Goal: Task Accomplishment & Management: Use online tool/utility

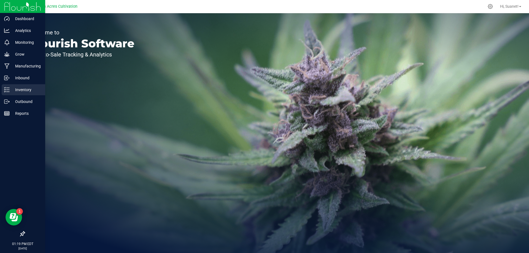
click at [27, 87] on p "Inventory" at bounding box center [26, 89] width 33 height 7
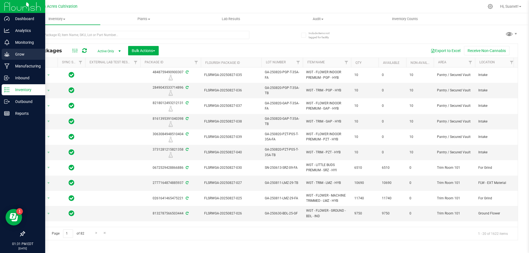
click at [18, 53] on p "Grow" at bounding box center [26, 54] width 33 height 7
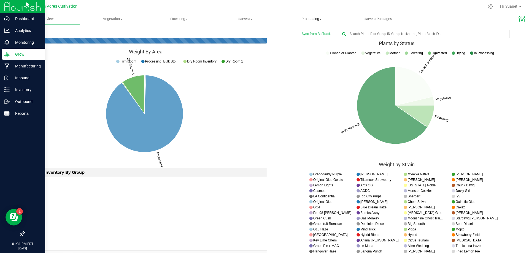
click at [311, 18] on span "Processing" at bounding box center [312, 19] width 66 height 5
click at [315, 33] on span "Processing harvests" at bounding box center [303, 33] width 51 height 5
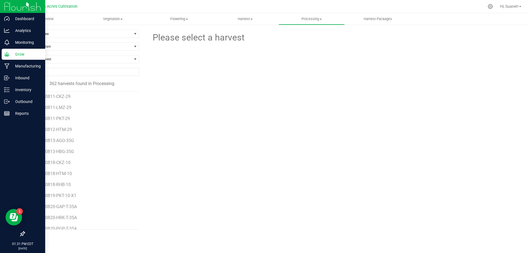
scroll to position [3745, 0]
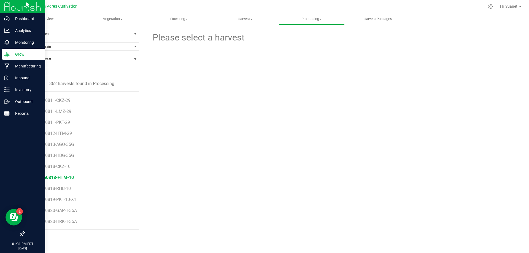
click at [64, 180] on span "GA-250818-HTM-10" at bounding box center [53, 177] width 40 height 5
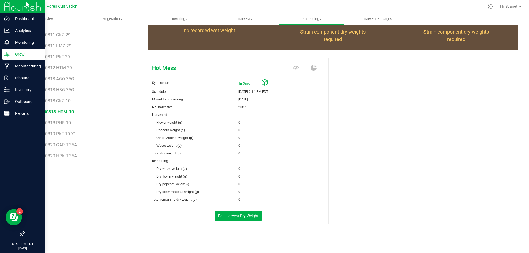
scroll to position [69, 0]
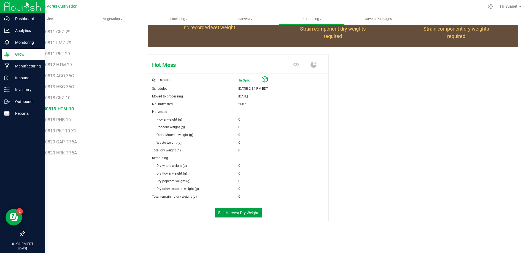
click at [247, 213] on button "Edit Harvest Dry Weight" at bounding box center [238, 212] width 47 height 9
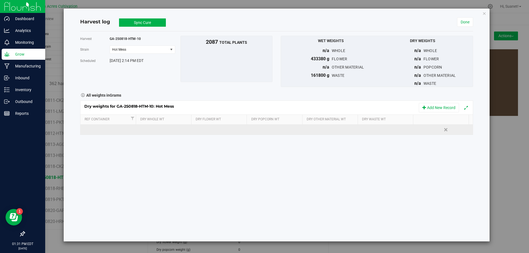
click at [219, 126] on td at bounding box center [220, 130] width 56 height 10
type input "136505"
click at [379, 129] on div "Dry weights for GA-250818-HTM-10: Hot Mess Add New Record Ref Container Dry Who…" at bounding box center [276, 118] width 393 height 35
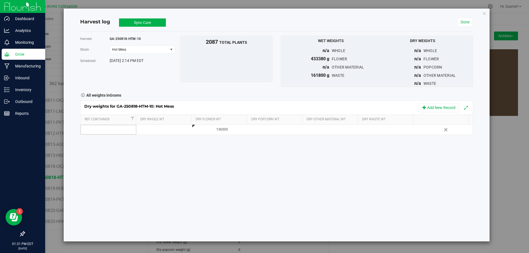
click at [379, 129] on div at bounding box center [390, 130] width 52 height 8
type input "76"
click at [147, 20] on button "Sync Cure" at bounding box center [142, 22] width 47 height 8
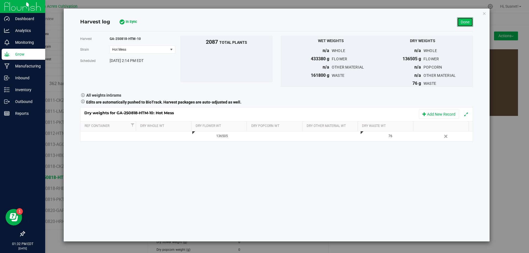
click at [465, 26] on link "Done" at bounding box center [465, 21] width 16 height 9
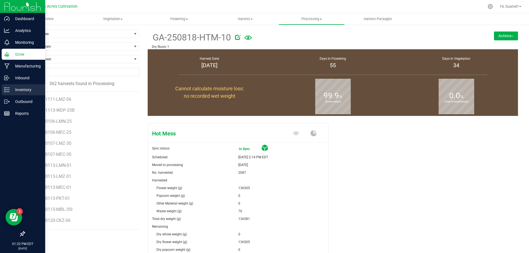
click at [4, 92] on div "Inventory" at bounding box center [24, 89] width 44 height 11
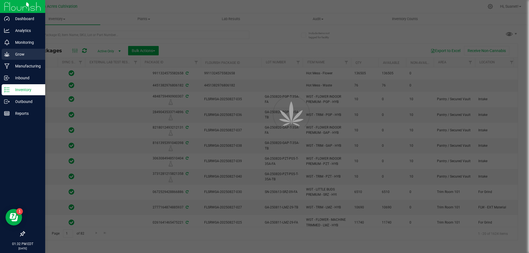
click at [21, 57] on p "Grow" at bounding box center [26, 54] width 33 height 7
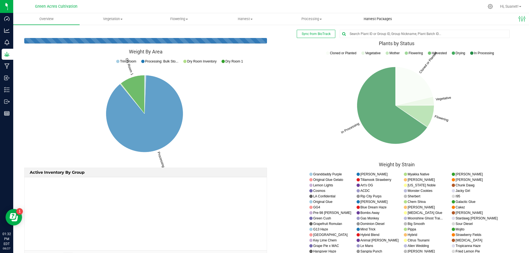
click at [375, 18] on span "Harvest Packages" at bounding box center [377, 19] width 43 height 5
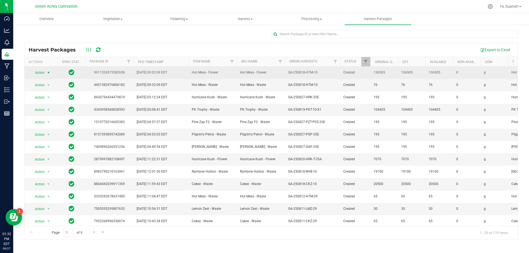
click at [46, 72] on span "select" at bounding box center [48, 73] width 4 height 4
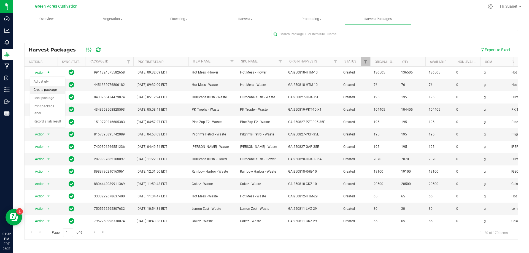
click at [57, 91] on li "Create package" at bounding box center [47, 90] width 35 height 8
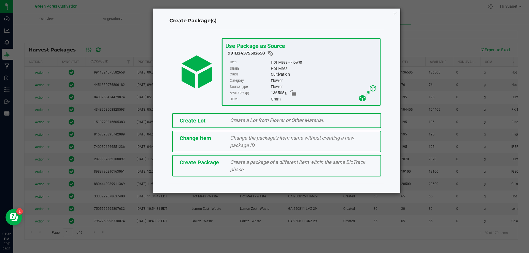
click at [204, 117] on div "Create Lot" at bounding box center [200, 121] width 51 height 8
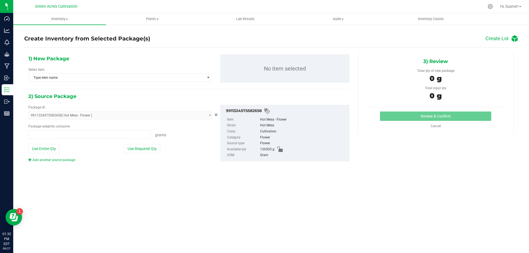
type input "0.0000 g"
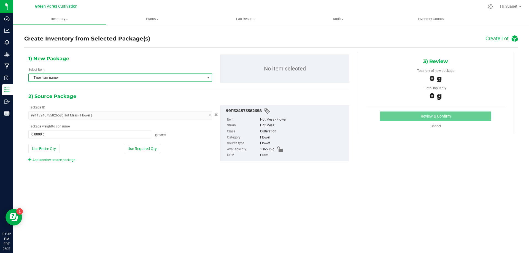
click at [175, 78] on span "Type item name" at bounding box center [117, 78] width 176 height 8
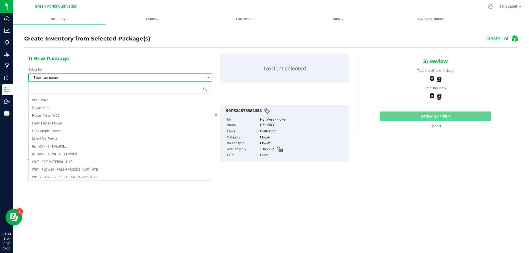
type input "g"
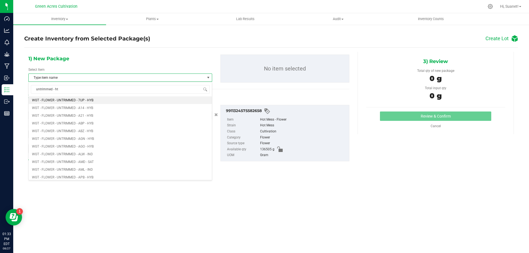
type input "untrimmed - htm"
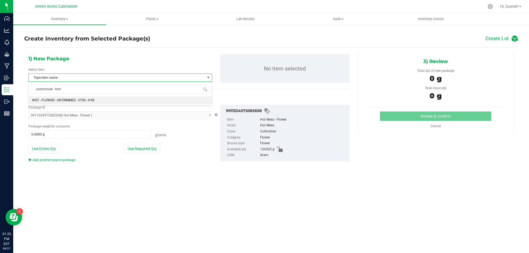
click at [160, 101] on li "WGT - FLOWER - UNTRIMMED - HTM - HYB" at bounding box center [120, 100] width 183 height 8
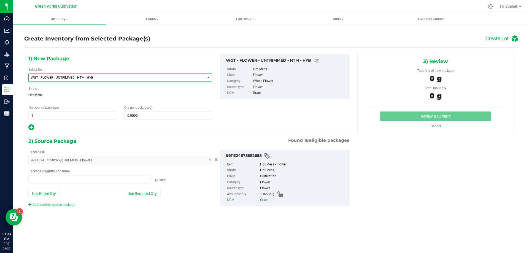
type input "0.0000 g"
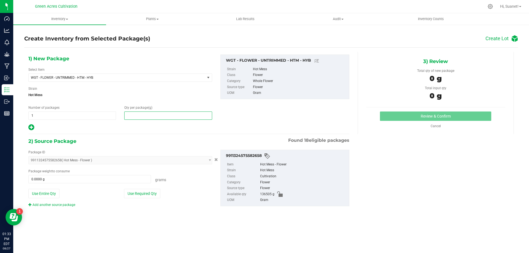
click at [159, 114] on span at bounding box center [168, 116] width 88 height 8
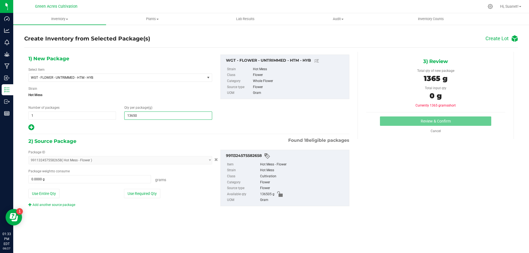
type input "136505"
type input "136,505.0000"
click at [145, 192] on button "Use Required Qty" at bounding box center [142, 193] width 36 height 9
type input "136505.0000 g"
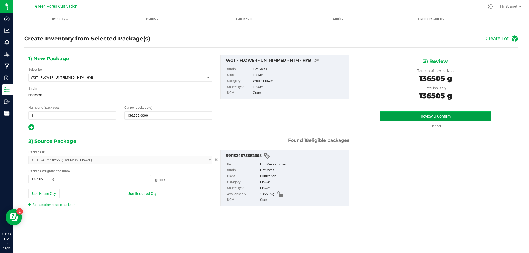
click at [409, 115] on button "Review & Confirm" at bounding box center [435, 116] width 111 height 9
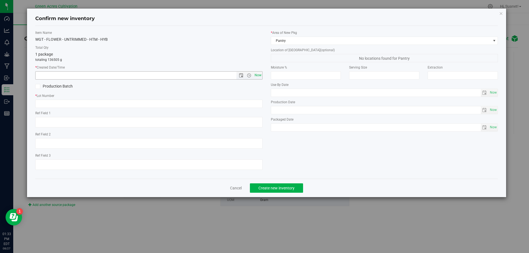
click at [257, 75] on span "Now" at bounding box center [257, 75] width 9 height 8
type input "8/27/2025 1:33 PM"
click at [110, 103] on input "text" at bounding box center [148, 104] width 227 height 8
type input "g"
type input "GA-250818-HTM-10-FA"
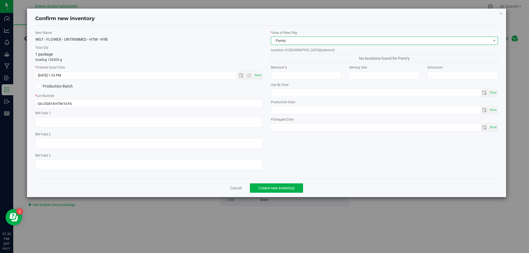
click at [330, 42] on span "Pantry" at bounding box center [381, 41] width 220 height 8
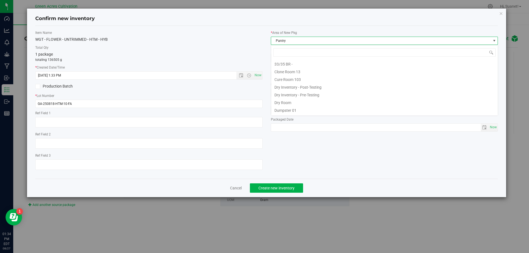
scroll to position [8, 227]
type input "DR"
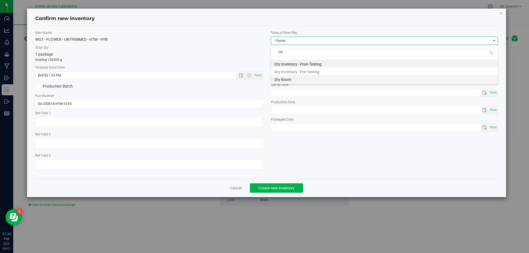
click at [305, 81] on li "Dry Room" at bounding box center [384, 79] width 227 height 8
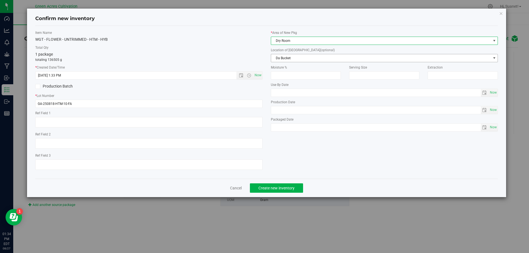
click at [307, 57] on span "Da Bucket" at bounding box center [381, 58] width 220 height 8
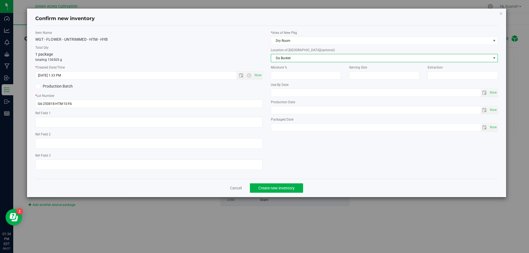
click at [304, 57] on span "Da Bucket" at bounding box center [381, 58] width 220 height 8
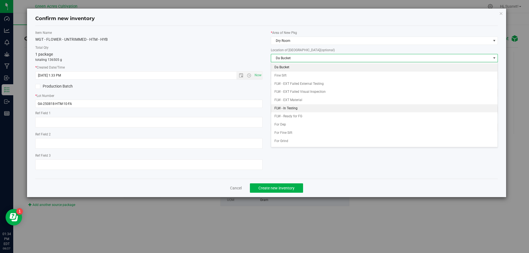
click at [307, 105] on li "FLW - In Testing" at bounding box center [384, 108] width 227 height 8
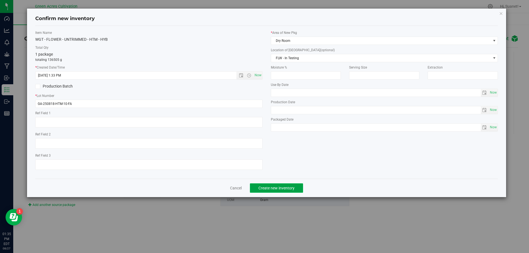
click at [278, 191] on button "Create new inventory" at bounding box center [276, 187] width 53 height 9
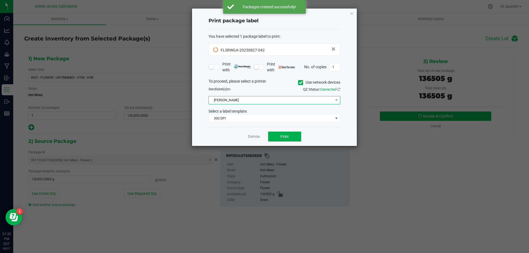
click at [254, 101] on span "Christine_TEST" at bounding box center [271, 100] width 124 height 8
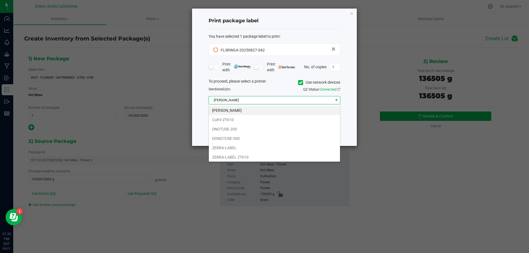
click at [300, 83] on icon at bounding box center [301, 83] width 4 height 0
click at [0, 0] on input "Use network devices" at bounding box center [0, 0] width 0 height 0
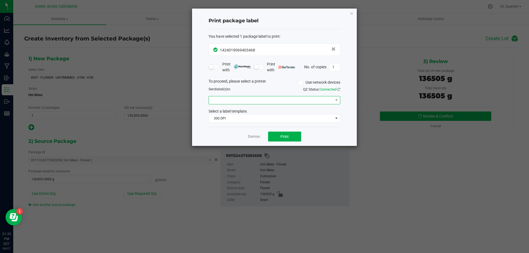
click at [281, 101] on span at bounding box center [271, 100] width 124 height 8
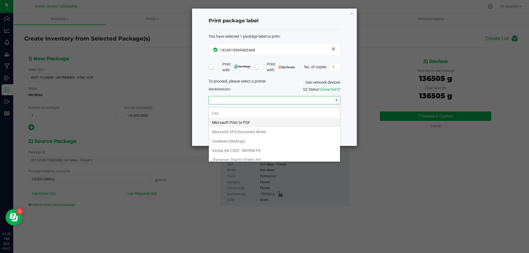
scroll to position [10, 0]
click at [259, 152] on ZPL "ZDesigner ZD420-203dpi ZPL" at bounding box center [274, 155] width 131 height 9
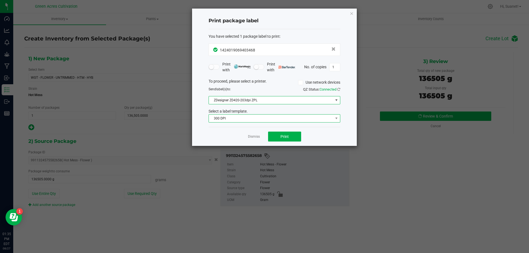
click at [286, 118] on span "300 DPI" at bounding box center [271, 119] width 124 height 8
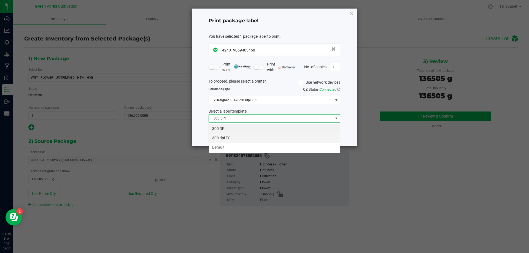
scroll to position [8, 132]
click at [275, 145] on li "Default" at bounding box center [274, 147] width 131 height 9
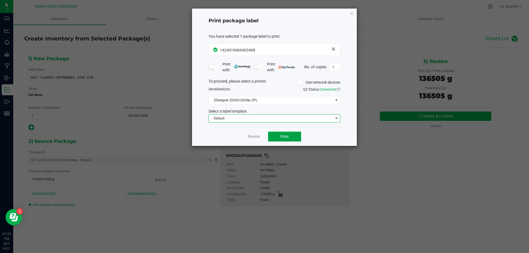
click at [292, 134] on button "Print" at bounding box center [284, 137] width 33 height 10
click at [351, 14] on icon "button" at bounding box center [352, 13] width 4 height 7
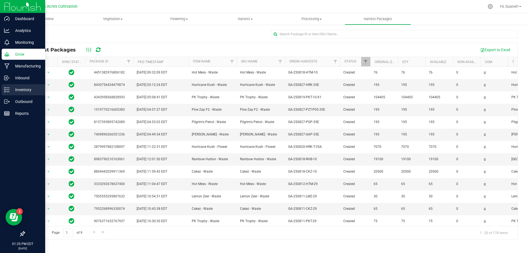
click at [5, 90] on icon at bounding box center [4, 89] width 1 height 1
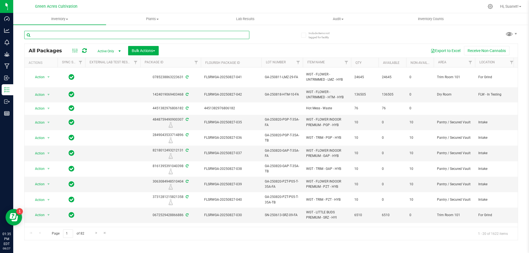
click at [126, 35] on input "text" at bounding box center [136, 35] width 225 height 8
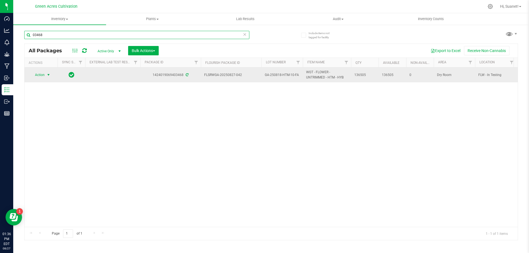
type input "03468"
click at [43, 74] on span "Action" at bounding box center [37, 75] width 15 height 8
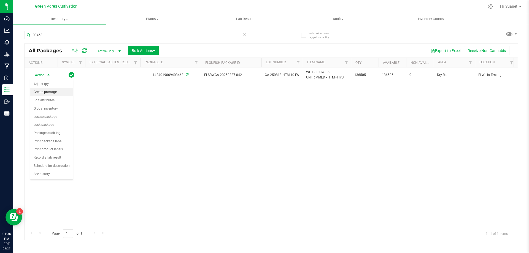
click at [60, 91] on li "Create package" at bounding box center [51, 92] width 43 height 8
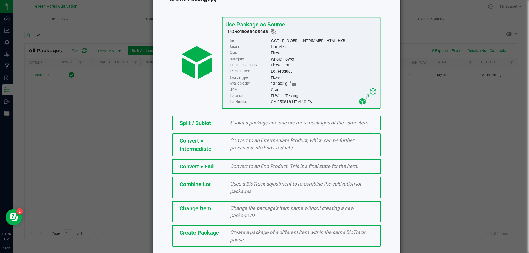
scroll to position [40, 0]
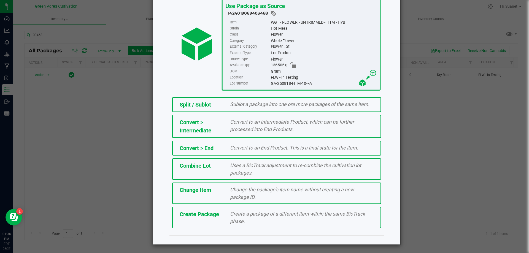
click at [211, 216] on span "Create Package" at bounding box center [199, 214] width 39 height 7
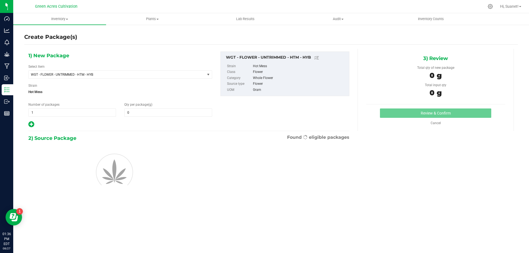
type input "0.0000"
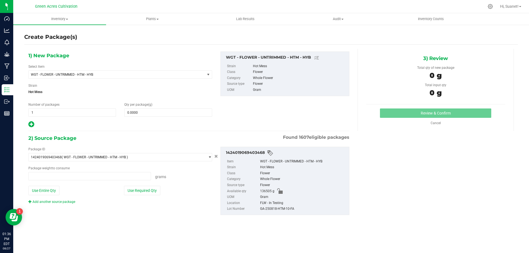
type input "0.0000 g"
click at [174, 115] on span at bounding box center [168, 113] width 88 height 8
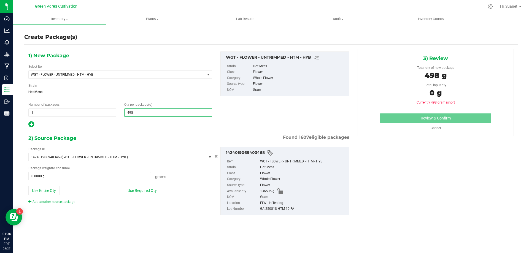
type input "4980"
click at [33, 124] on icon at bounding box center [31, 124] width 6 height 7
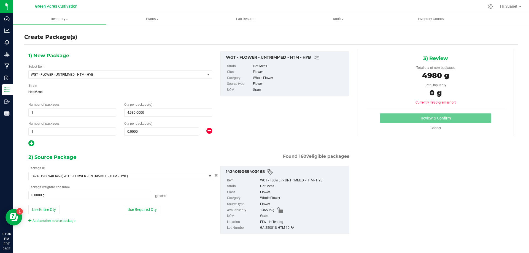
click at [30, 145] on icon at bounding box center [31, 143] width 6 height 7
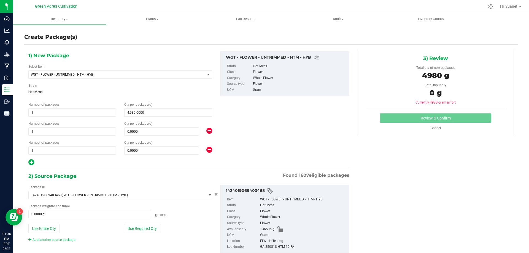
type input "4,980.0000"
type input "0.0000"
click at [29, 161] on icon at bounding box center [31, 162] width 6 height 7
type input "4,980.0000"
type input "0.0000"
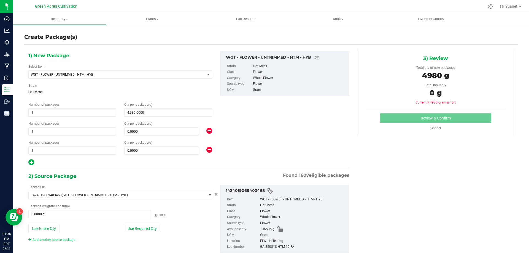
type input "0.0000"
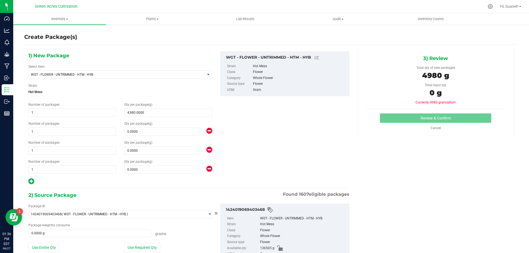
click at [34, 182] on icon at bounding box center [31, 181] width 6 height 7
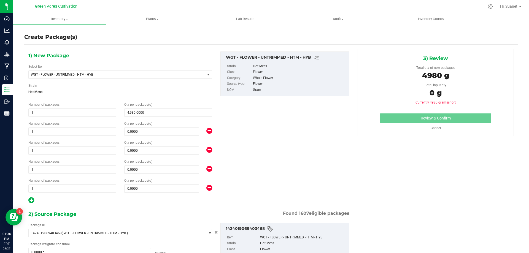
type input "4,980.0000"
type input "0.0000"
click at [33, 202] on icon at bounding box center [31, 200] width 6 height 7
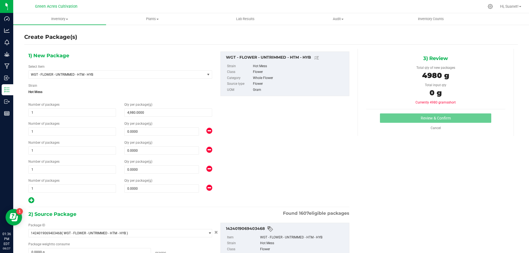
type input "4,980.0000"
type input "0.0000"
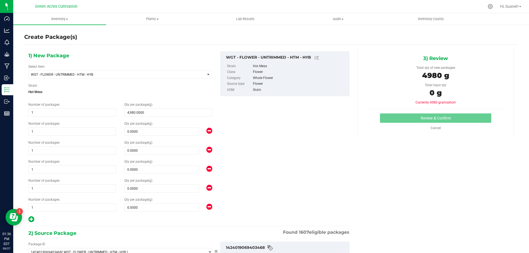
click at [30, 218] on icon at bounding box center [31, 219] width 6 height 7
type input "4,980.0000"
type input "0.0000"
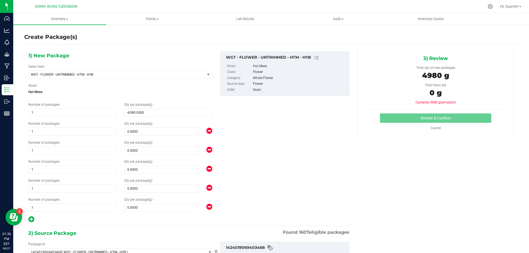
type input "0.0000"
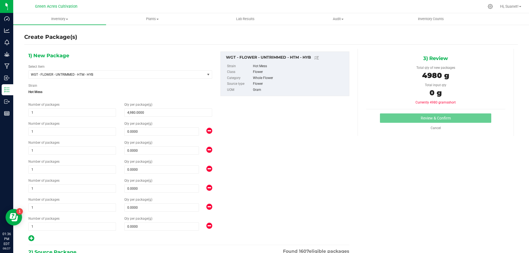
click at [30, 240] on icon at bounding box center [31, 238] width 6 height 7
type input "4,980.0000"
type input "0.0000"
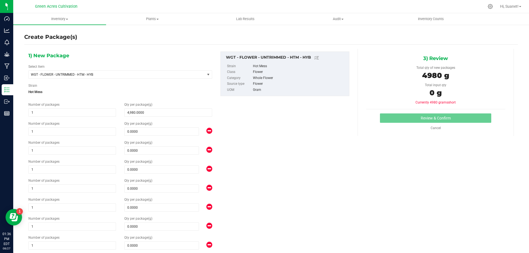
type input "0.0000"
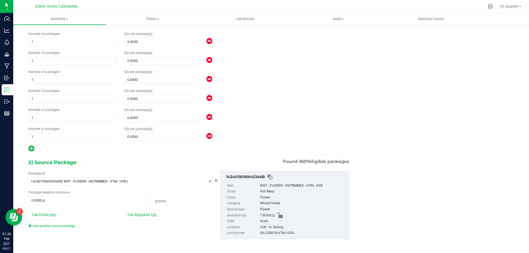
scroll to position [111, 0]
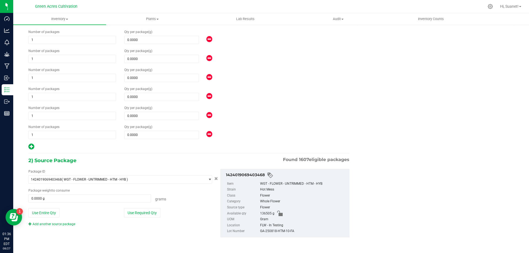
click at [33, 144] on icon at bounding box center [31, 146] width 6 height 7
type input "4,980.0000"
type input "0.0000"
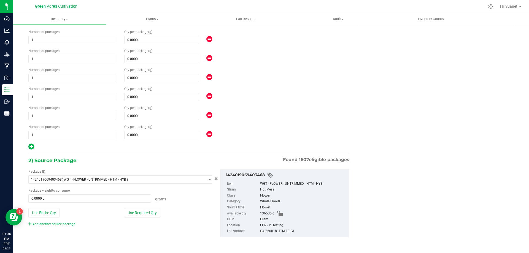
type input "0.0000"
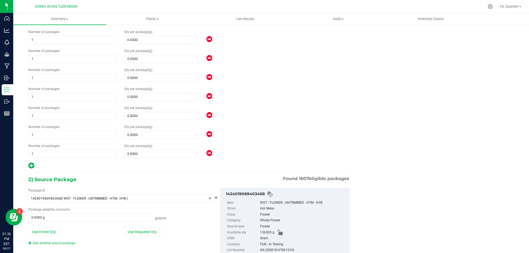
click at [33, 163] on icon at bounding box center [31, 165] width 6 height 7
type input "4,980.0000"
type input "0.0000"
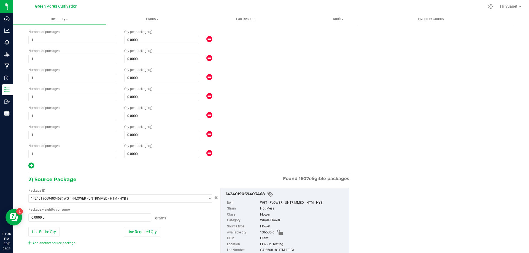
type input "0.0000"
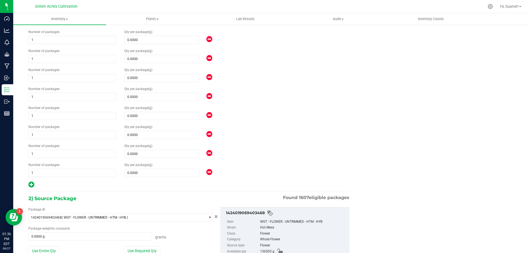
click at [31, 182] on icon at bounding box center [31, 184] width 6 height 7
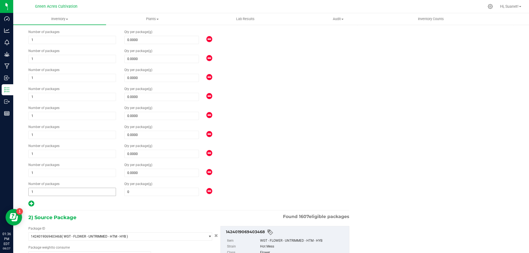
type input "4,980.0000"
type input "0.0000"
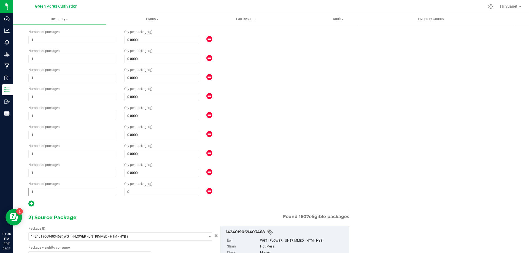
type input "0.0000"
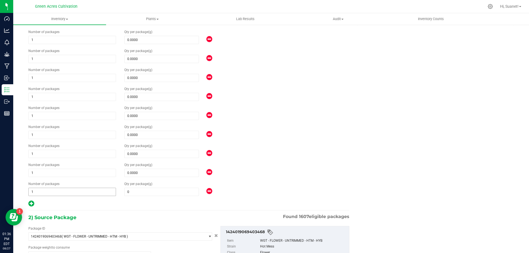
type input "0.0000"
click at [31, 201] on icon at bounding box center [31, 203] width 6 height 7
type input "4,980.0000"
type input "0.0000"
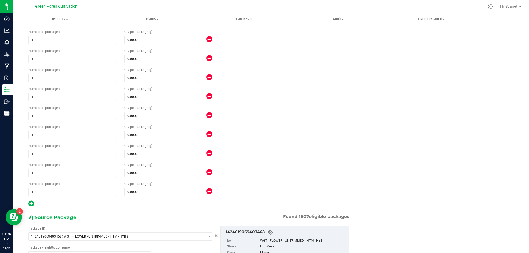
type input "0.0000"
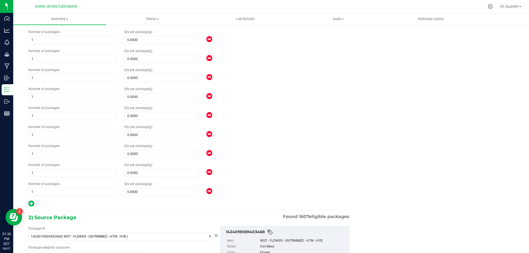
type input "0.0000"
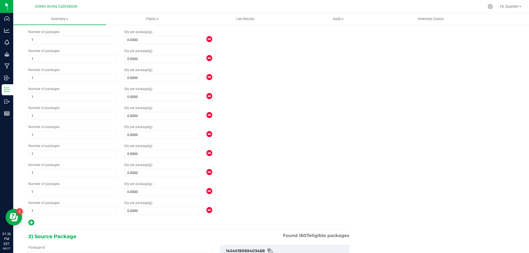
click at [31, 221] on icon at bounding box center [31, 222] width 6 height 7
type input "4,980.0000"
type input "0.0000"
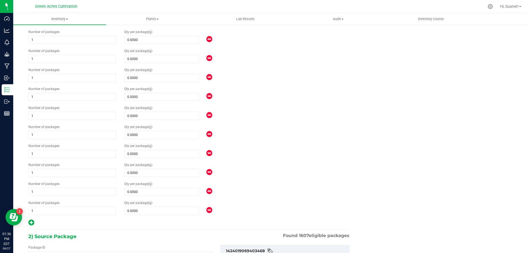
type input "0.0000"
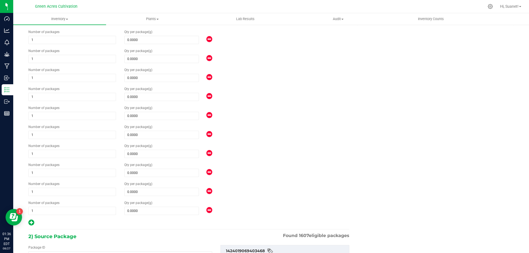
type input "0.0000"
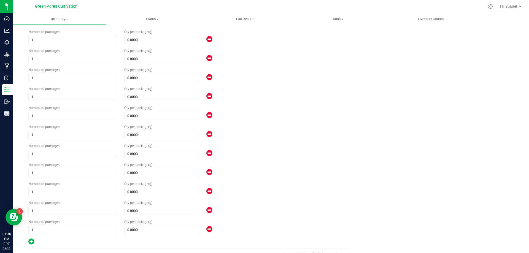
click at [29, 242] on icon at bounding box center [31, 241] width 6 height 7
type input "4,980.0000"
type input "0.0000"
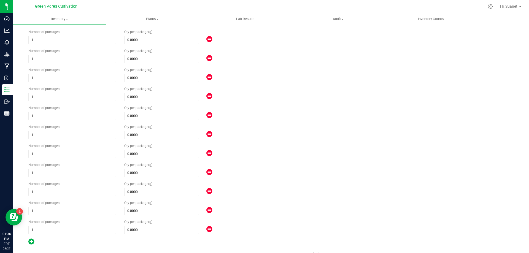
type input "0.0000"
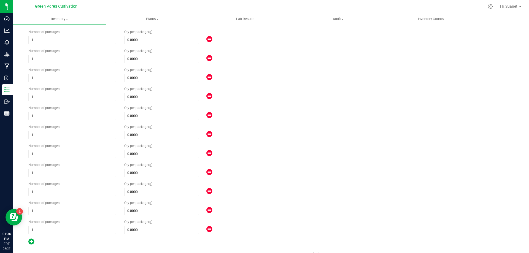
type input "0.0000"
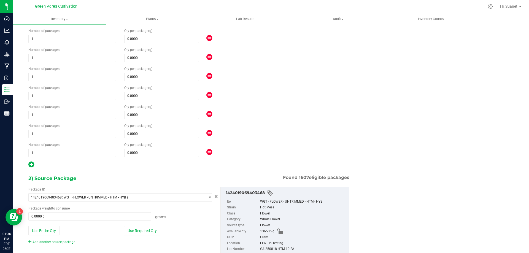
scroll to position [225, 0]
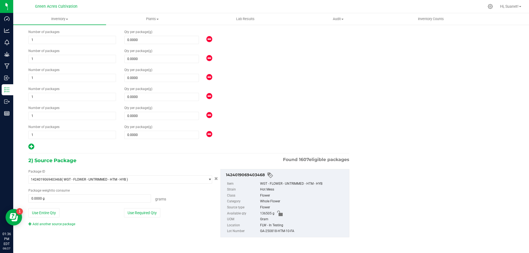
click at [31, 143] on icon at bounding box center [31, 146] width 6 height 7
type input "4,980.0000"
type input "0.0000"
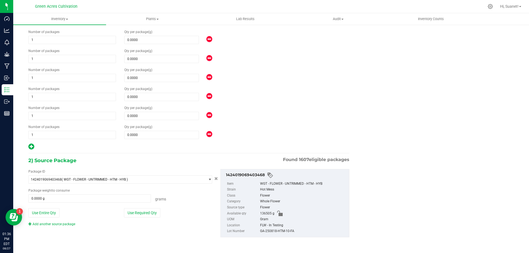
type input "0.0000"
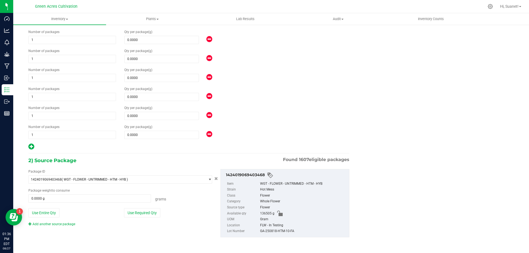
type input "0.0000"
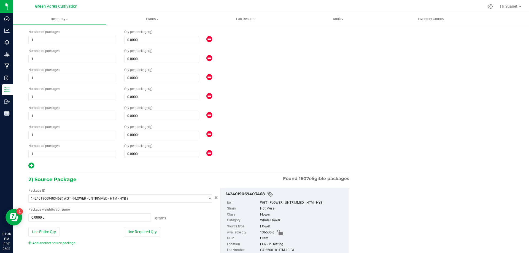
click at [31, 167] on icon at bounding box center [31, 165] width 6 height 7
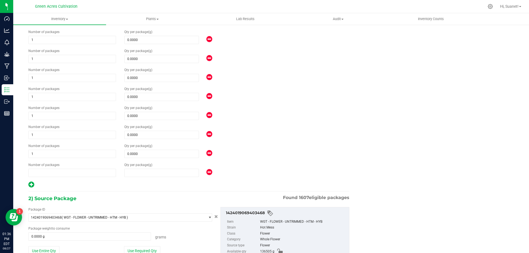
type input "4,980.0000"
type input "0.0000"
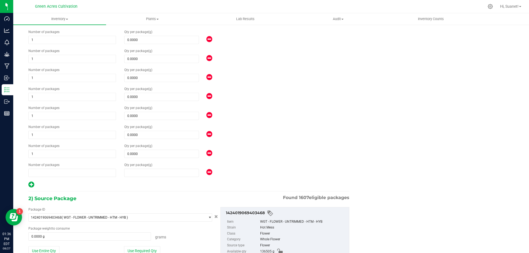
type input "0.0000"
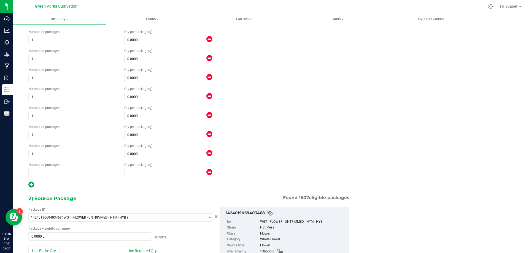
type input "0.0000"
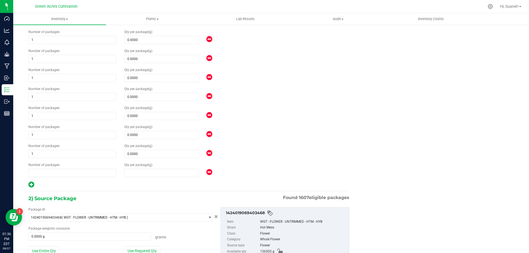
type input "1"
type input "0.0000"
click at [32, 183] on icon at bounding box center [31, 184] width 6 height 7
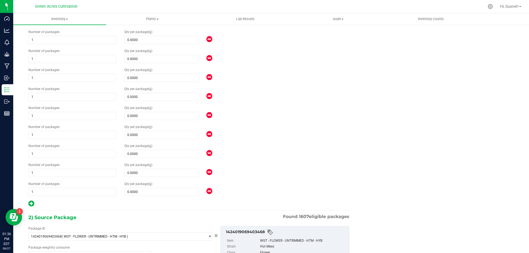
type input "4,980.0000"
type input "0.0000"
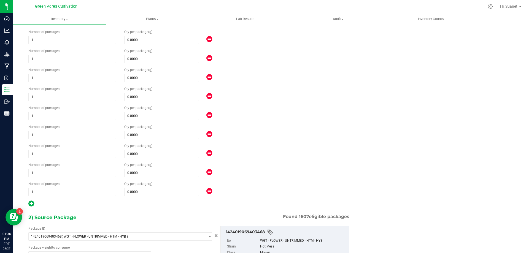
type input "0.0000"
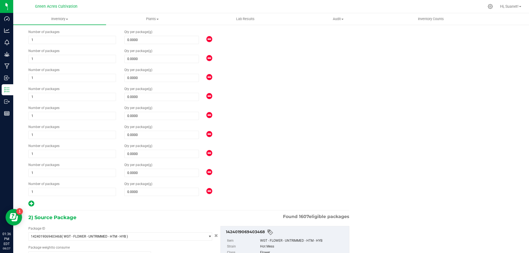
type input "0.0000"
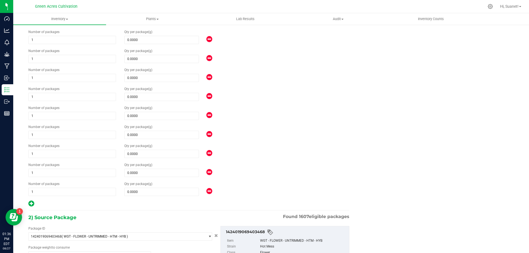
type input "0.0000"
click at [32, 202] on icon at bounding box center [31, 203] width 6 height 7
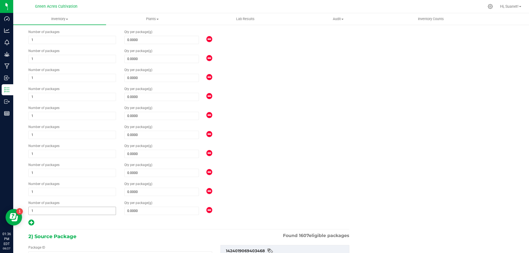
type input "4,980.0000"
type input "0.0000"
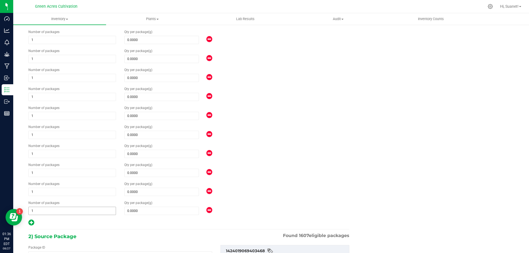
type input "0.0000"
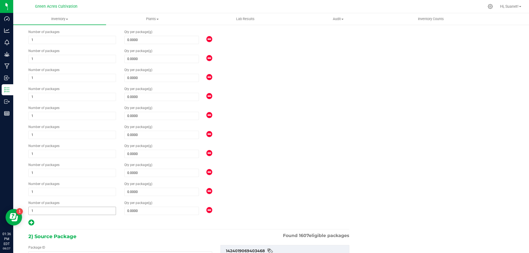
type input "0.0000"
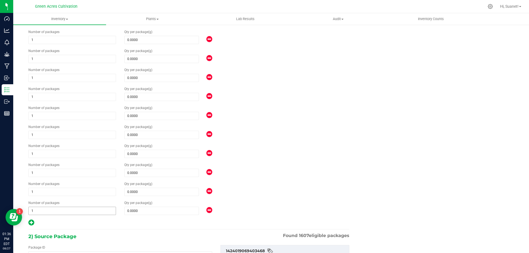
type input "0.0000"
click at [33, 219] on icon at bounding box center [31, 222] width 6 height 7
type input "4,980.0000"
type input "0.0000"
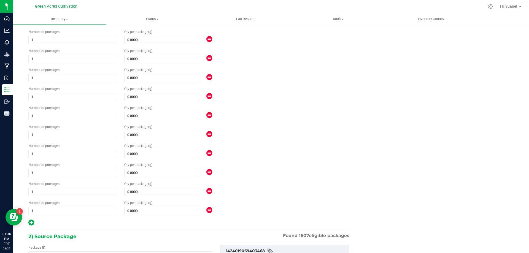
type input "0.0000"
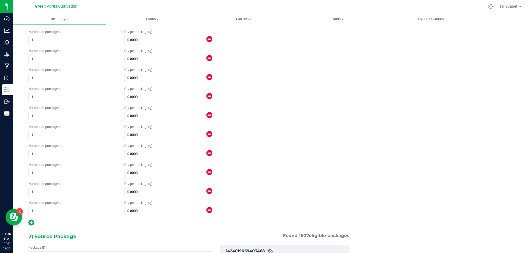
type input "0.0000"
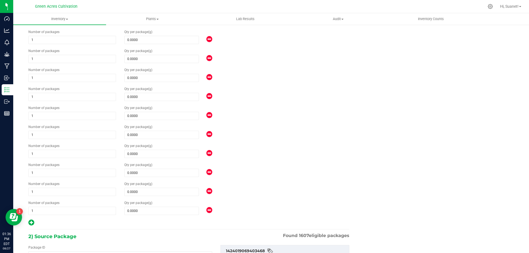
type input "0.0000"
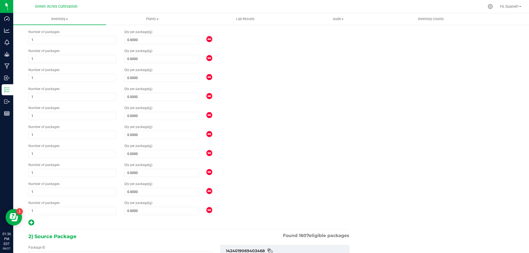
type input "0.0000"
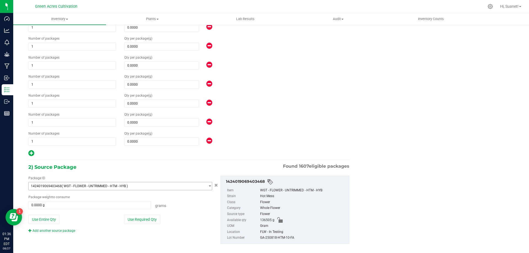
scroll to position [320, 0]
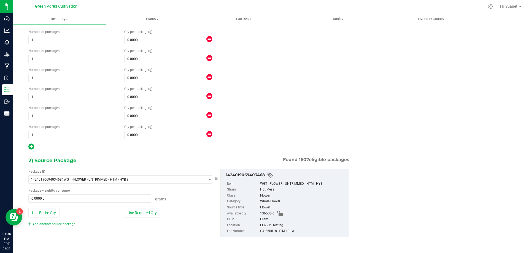
click at [33, 147] on icon at bounding box center [31, 146] width 6 height 7
type input "4,980.0000"
type input "0.0000"
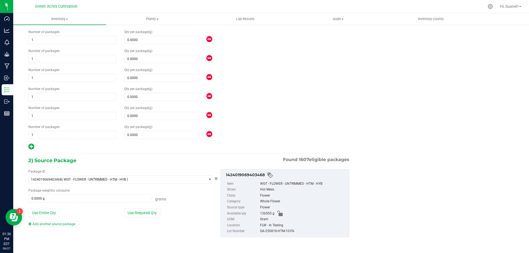
type input "0.0000"
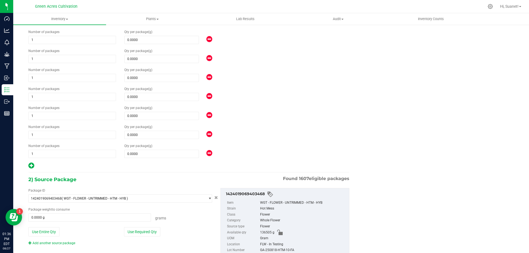
click at [31, 168] on icon at bounding box center [31, 165] width 6 height 7
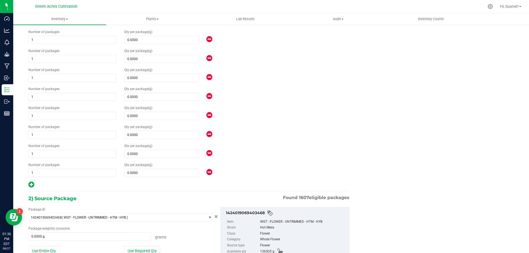
click at [33, 183] on icon at bounding box center [31, 184] width 6 height 7
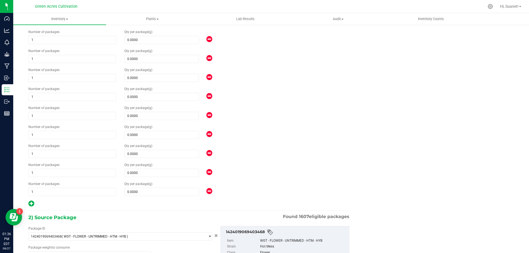
click at [31, 201] on icon at bounding box center [31, 203] width 6 height 7
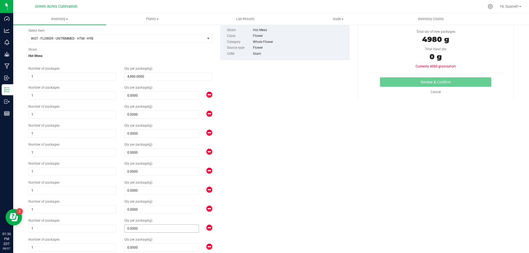
scroll to position [0, 0]
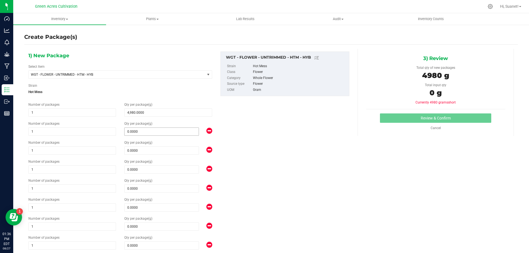
click at [138, 132] on span "0.0000 0" at bounding box center [161, 132] width 75 height 8
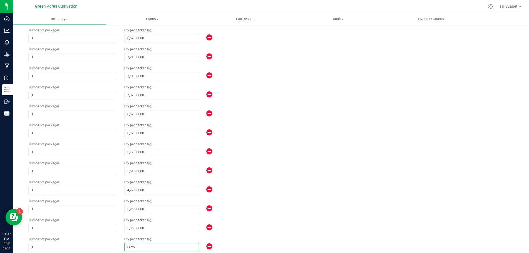
scroll to position [396, 0]
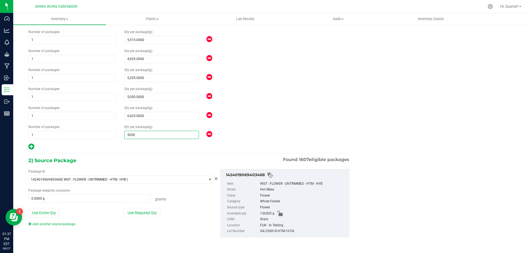
click at [140, 213] on button "Use Required Qty" at bounding box center [142, 212] width 36 height 9
drag, startPoint x: 258, startPoint y: 232, endPoint x: 290, endPoint y: 230, distance: 31.8
click at [290, 230] on div "GA-250818-HTM-10-FA" at bounding box center [303, 231] width 86 height 6
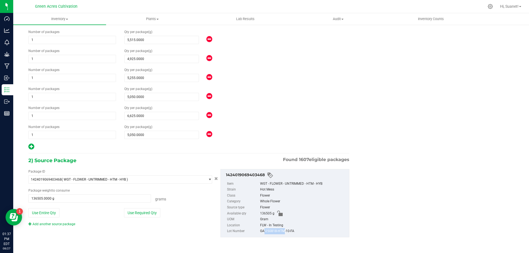
drag, startPoint x: 259, startPoint y: 230, endPoint x: 279, endPoint y: 230, distance: 19.8
click at [279, 230] on div "GA-250818-HTM-10-FA" at bounding box center [303, 231] width 86 height 6
click at [243, 227] on label "Location" at bounding box center [243, 226] width 32 height 6
click at [260, 231] on div "GA-250818-HTM-10-FA" at bounding box center [303, 231] width 86 height 6
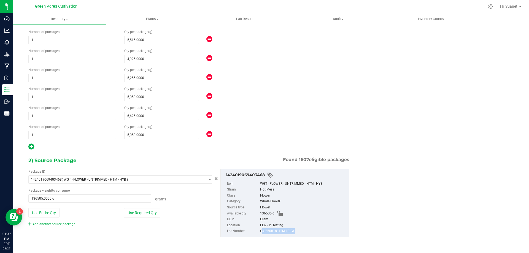
click at [260, 231] on div "GA-250818-HTM-10-FA" at bounding box center [303, 231] width 86 height 6
copy div "GA-250818-HTM-10-FA"
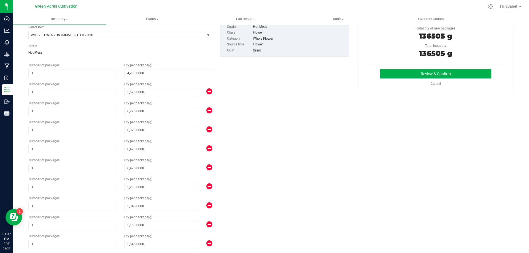
scroll to position [0, 0]
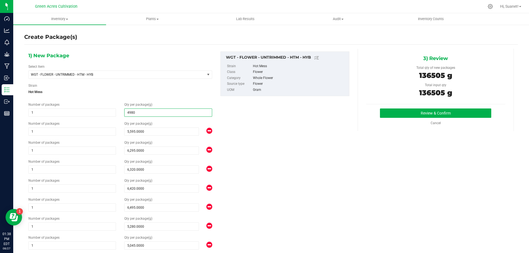
click at [133, 113] on span "4,980.0000 4980" at bounding box center [168, 113] width 88 height 8
click at [447, 111] on button "Review & Confirm" at bounding box center [435, 113] width 111 height 9
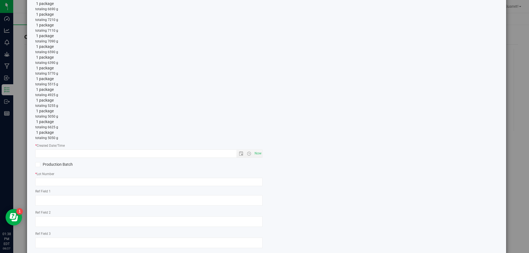
scroll to position [189, 0]
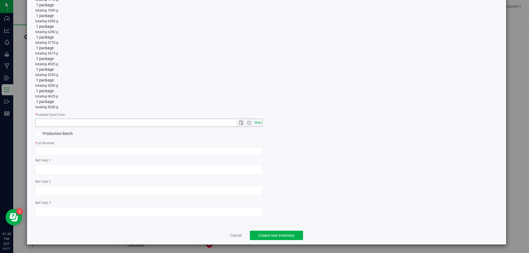
click at [258, 123] on span "Now" at bounding box center [257, 123] width 9 height 8
click at [224, 151] on input "text" at bounding box center [148, 151] width 227 height 8
paste input "GA-250818-HTM-10-FA"
click at [361, 175] on div "Item Name WGT - FLOWER - UNTRIMMED - HTM - HYB Total Qty 1 package totaling 498…" at bounding box center [266, 31] width 471 height 380
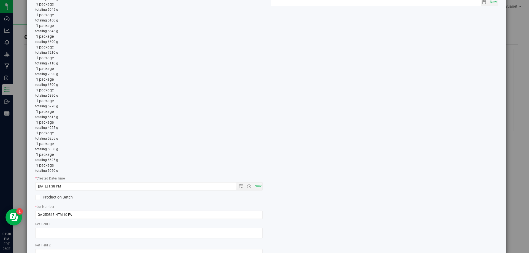
scroll to position [0, 0]
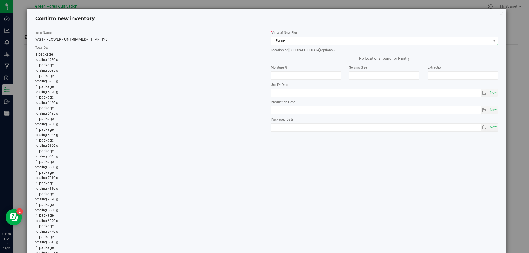
click at [337, 42] on span "Pantry" at bounding box center [381, 41] width 220 height 8
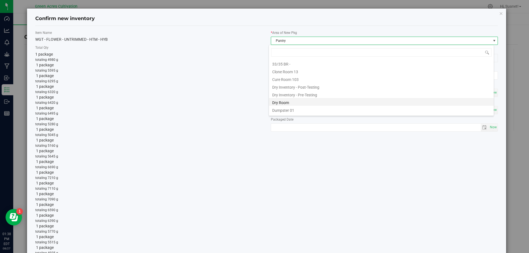
click at [291, 99] on li "Dry Room" at bounding box center [381, 102] width 225 height 8
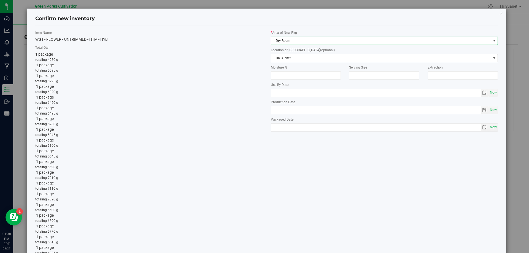
click at [294, 56] on span "Da Bucket" at bounding box center [381, 58] width 220 height 8
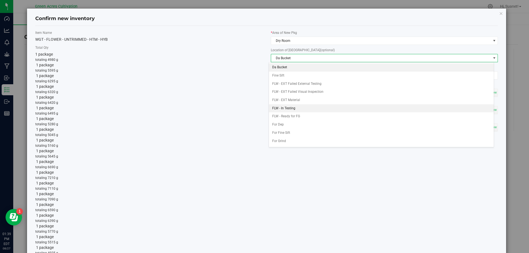
click at [304, 106] on li "FLW - In Testing" at bounding box center [381, 108] width 225 height 8
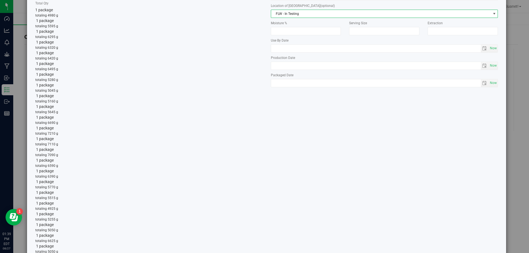
scroll to position [189, 0]
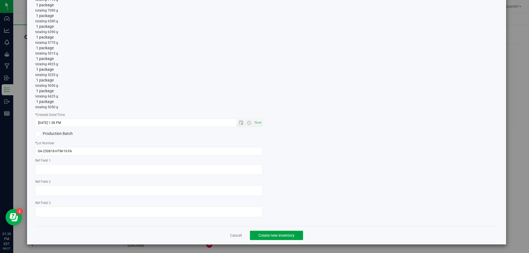
click at [287, 239] on button "Create new inventory" at bounding box center [276, 235] width 53 height 9
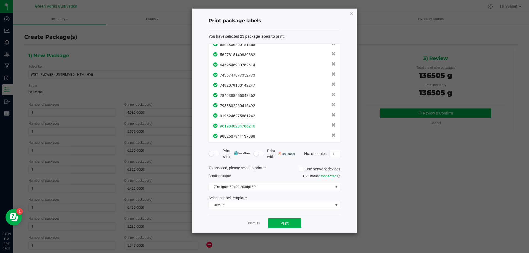
scroll to position [140, 0]
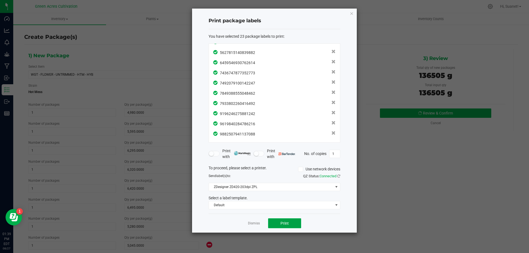
click at [291, 223] on button "Print" at bounding box center [284, 223] width 33 height 10
click at [256, 225] on link "Dismiss" at bounding box center [254, 223] width 12 height 5
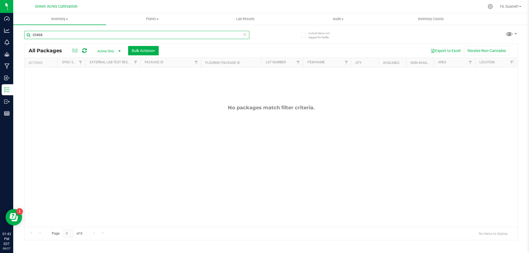
click at [186, 32] on input "03468" at bounding box center [136, 35] width 225 height 8
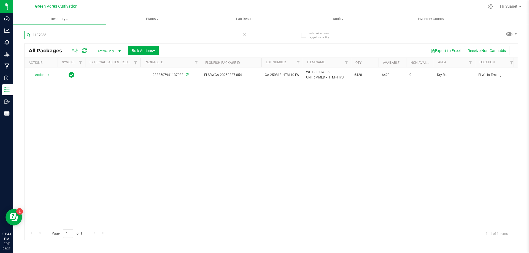
click at [76, 38] on input "1137088" at bounding box center [136, 35] width 225 height 8
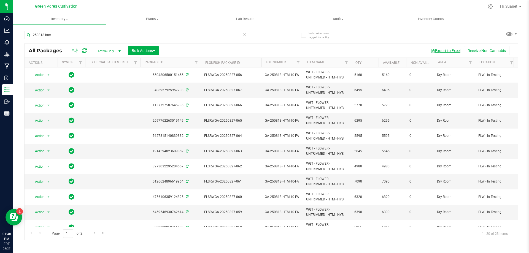
click at [447, 47] on button "Export to Excel" at bounding box center [445, 50] width 37 height 9
click at [512, 5] on span "Hi, Suanet!" at bounding box center [509, 6] width 18 height 4
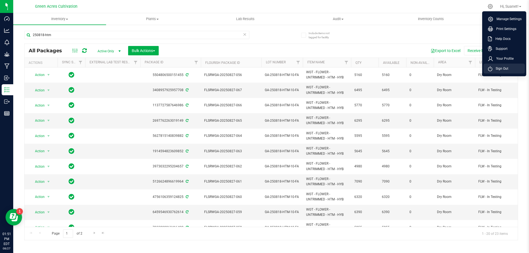
click at [496, 69] on span "Sign Out" at bounding box center [500, 69] width 16 height 6
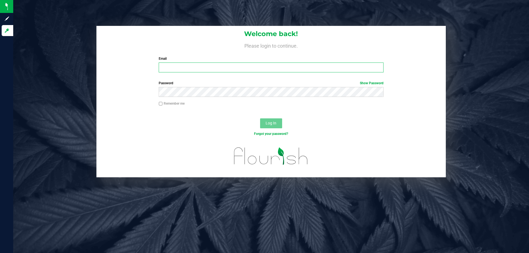
click at [262, 69] on input "Email" at bounding box center [271, 68] width 224 height 10
click at [197, 65] on input "scirino@liveparallle.com" at bounding box center [271, 68] width 224 height 10
click at [199, 67] on input "scirino@liveparalle.com" at bounding box center [271, 68] width 224 height 10
type input "[EMAIL_ADDRESS][DOMAIN_NAME]"
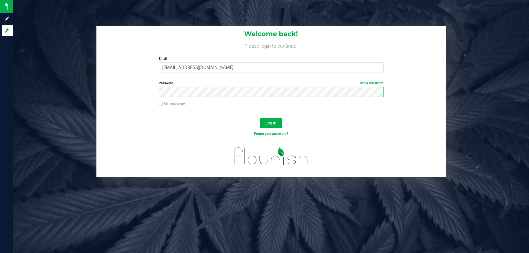
click at [260, 118] on button "Log In" at bounding box center [271, 123] width 22 height 10
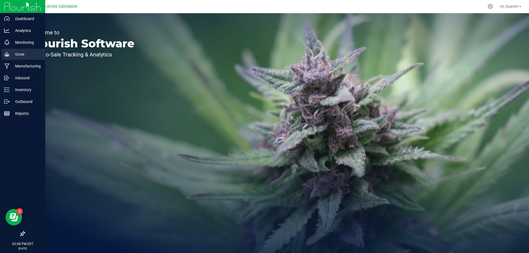
click at [13, 54] on p "Grow" at bounding box center [26, 54] width 33 height 7
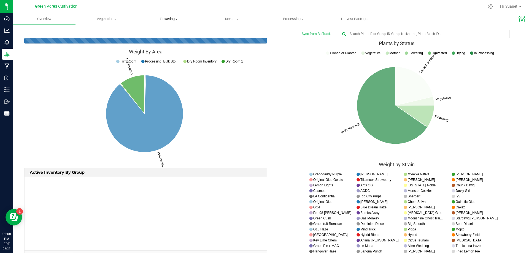
click at [167, 19] on span "Flowering" at bounding box center [169, 19] width 62 height 5
click at [164, 41] on span "Flowering groups" at bounding box center [161, 39] width 46 height 5
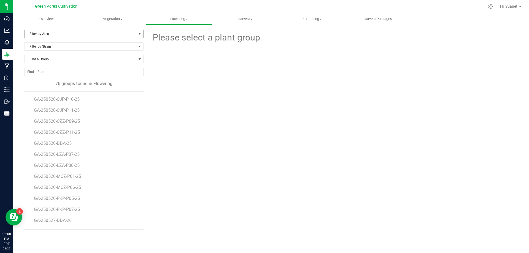
click at [114, 35] on span "Filter by Area" at bounding box center [81, 34] width 112 height 8
click at [39, 95] on li "10" at bounding box center [84, 92] width 119 height 8
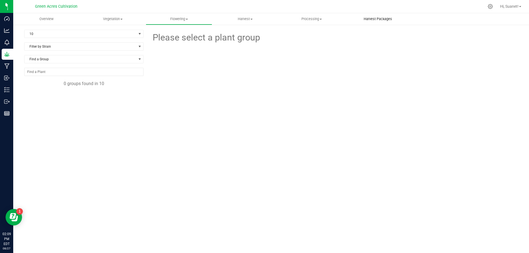
click at [386, 20] on span "Harvest Packages" at bounding box center [377, 19] width 43 height 5
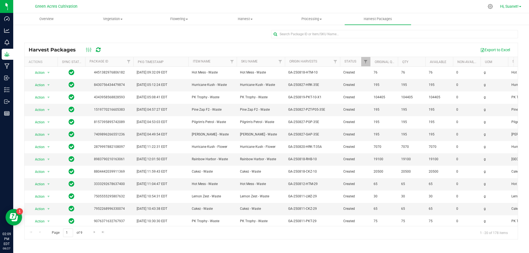
click at [515, 4] on span "Hi, Suanet!" at bounding box center [509, 6] width 18 height 4
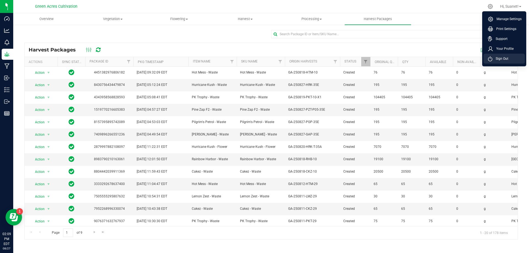
click at [509, 58] on li "Sign Out" at bounding box center [503, 59] width 41 height 10
